Goal: Transaction & Acquisition: Purchase product/service

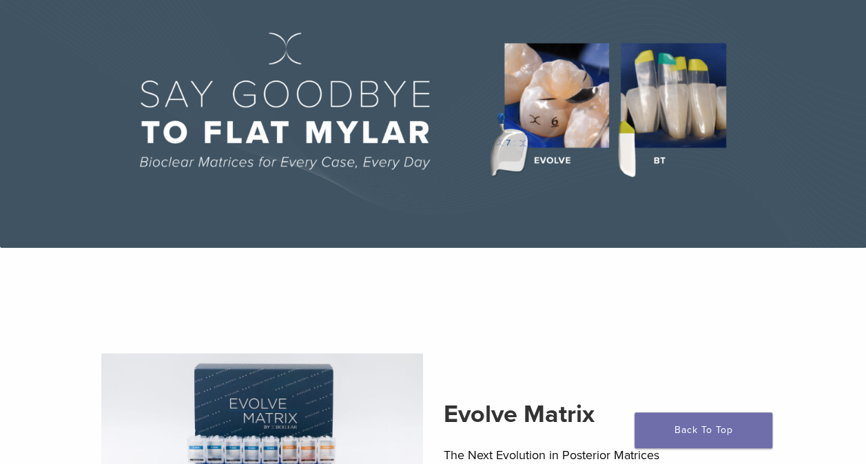
scroll to position [122, 0]
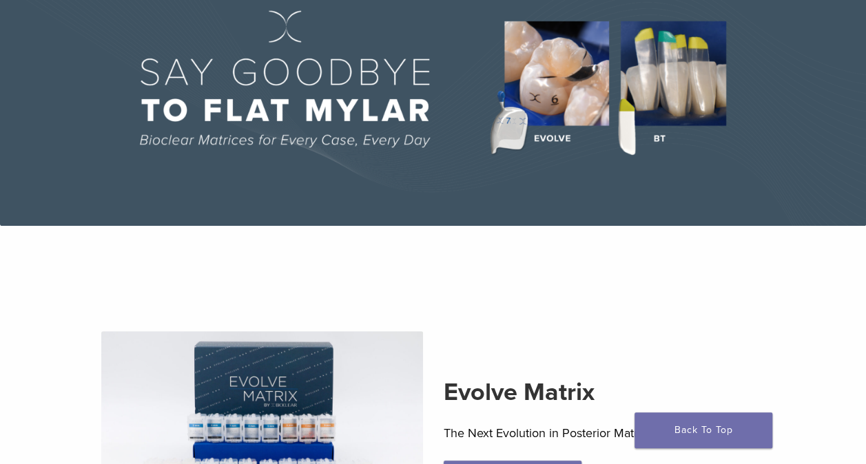
click at [665, 39] on img at bounding box center [433, 91] width 866 height 269
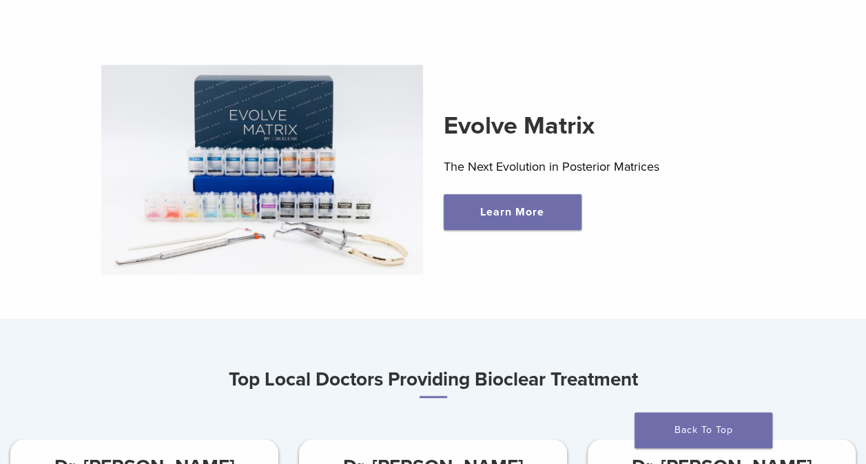
scroll to position [389, 0]
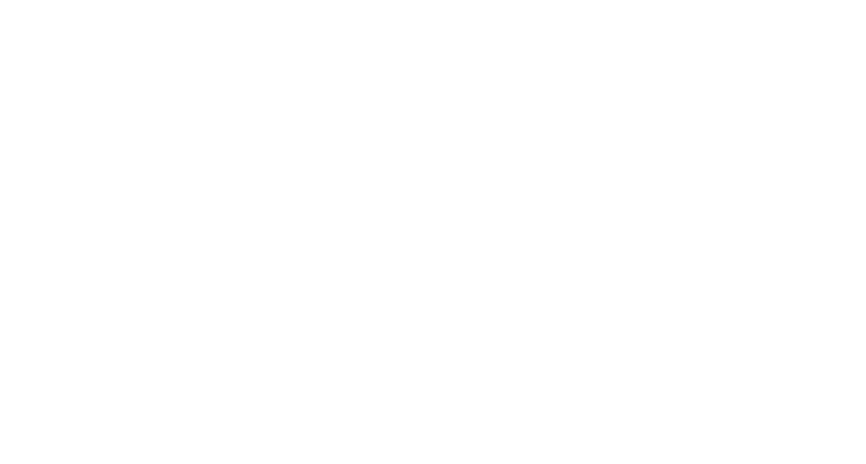
scroll to position [391, 0]
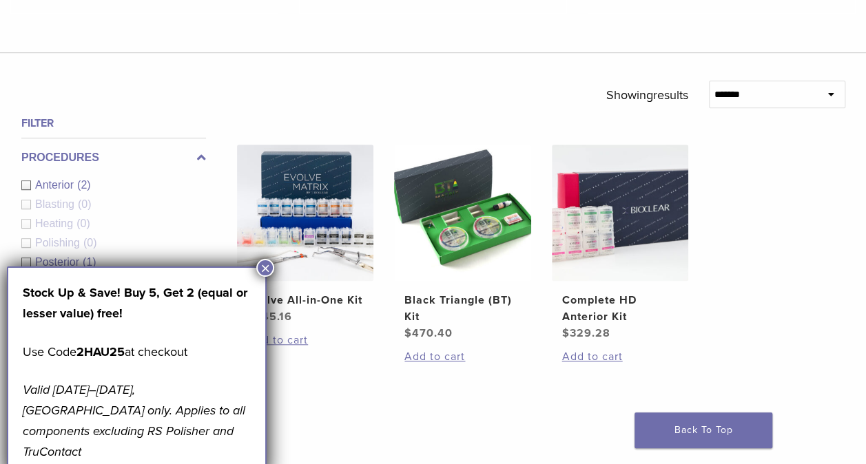
click at [266, 266] on button "×" at bounding box center [265, 268] width 18 height 18
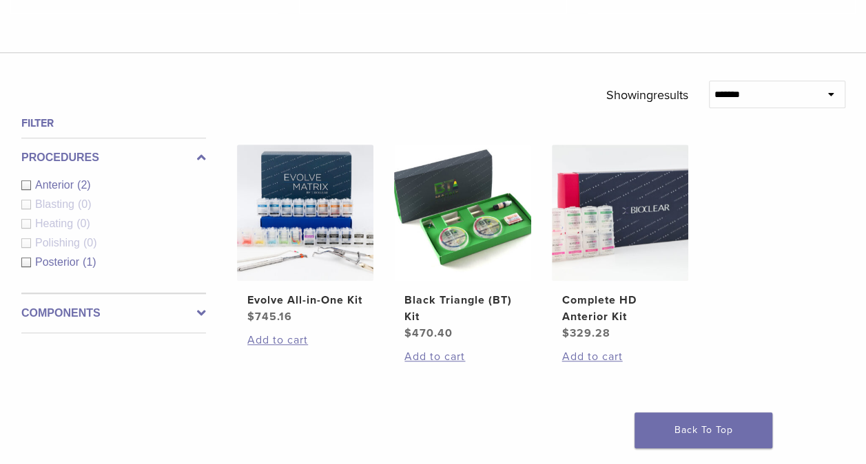
click at [252, 200] on img at bounding box center [305, 213] width 136 height 136
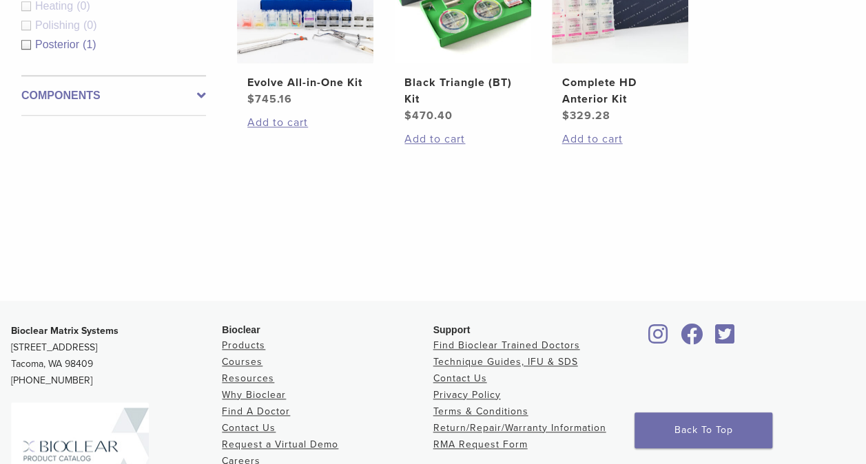
scroll to position [612, 0]
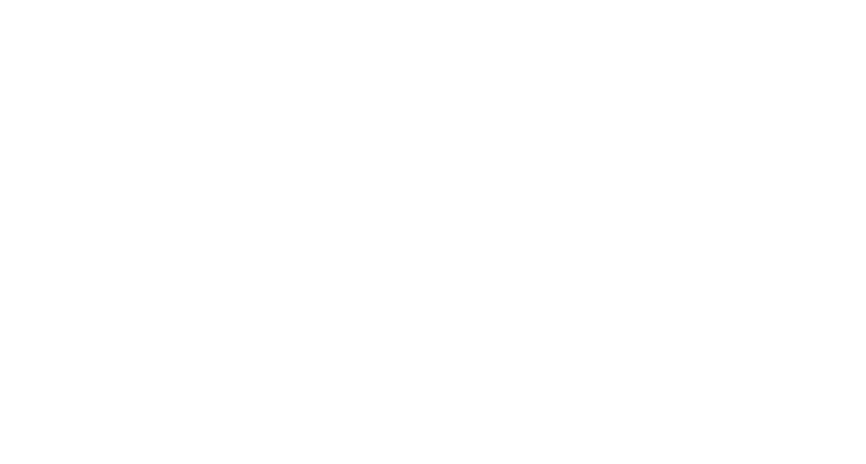
scroll to position [140, 0]
